Goal: Register for event/course

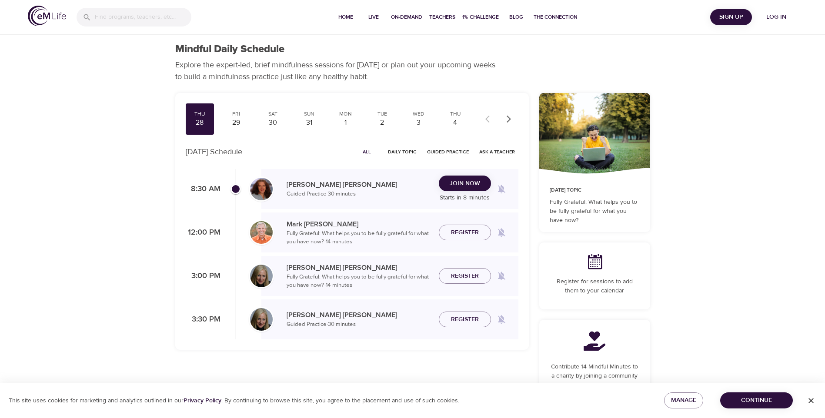
click at [774, 19] on span "Log in" at bounding box center [776, 17] width 35 height 11
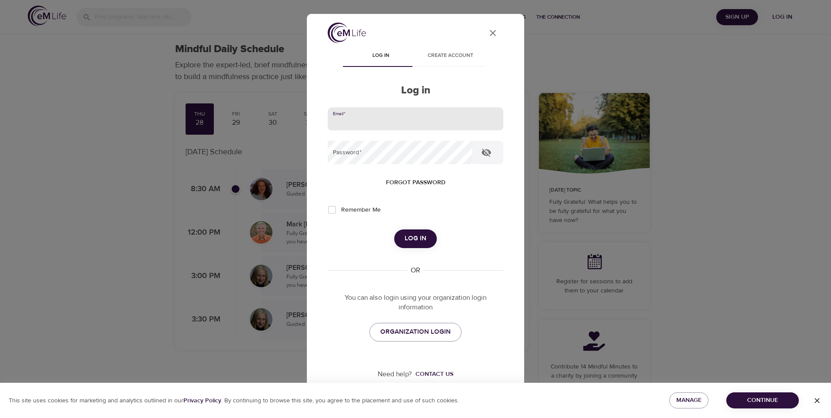
click at [367, 121] on input "email" at bounding box center [416, 118] width 176 height 23
type input "[EMAIL_ADDRESS][DOMAIN_NAME]"
click at [394, 230] on button "Log in" at bounding box center [415, 239] width 43 height 18
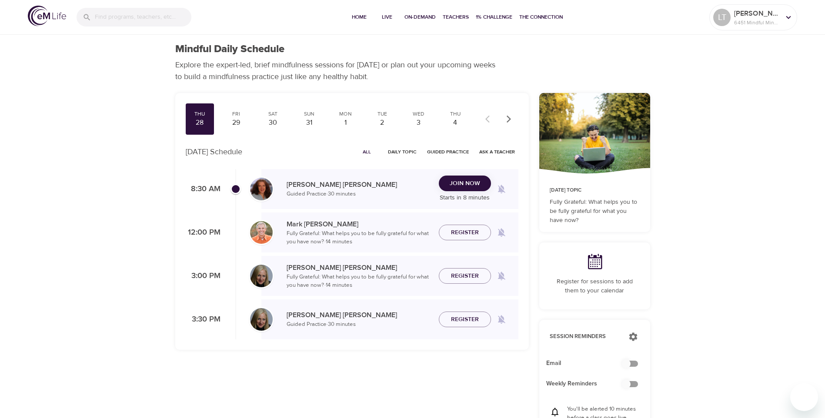
checkbox input "true"
click at [368, 150] on span "All" at bounding box center [366, 152] width 21 height 8
click at [507, 120] on icon "button" at bounding box center [508, 119] width 9 height 9
click at [420, 121] on div "10" at bounding box center [419, 123] width 22 height 10
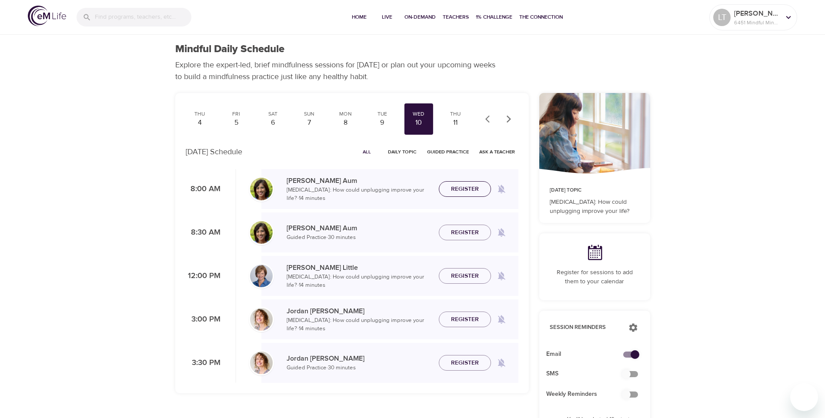
click at [465, 190] on span "Register" at bounding box center [465, 189] width 28 height 11
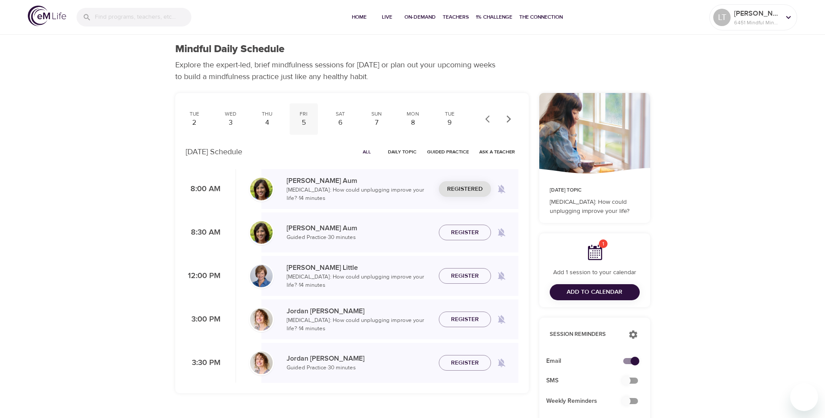
click at [390, 121] on div "Thu 28 Fri 29 Sat 30 Sun 31 Mon 1 Tue 2 Wed 3 Thu 4 Fri 5 Sat 6 Sun 7 Mon 8 Tue…" at bounding box center [328, 118] width 284 height 31
click at [374, 122] on div "2" at bounding box center [382, 123] width 22 height 10
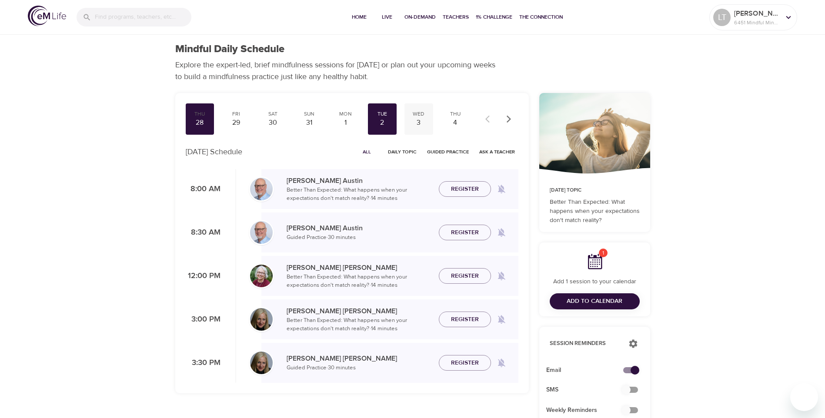
click at [418, 115] on div "Wed" at bounding box center [419, 113] width 22 height 7
